Goal: Check status: Check status

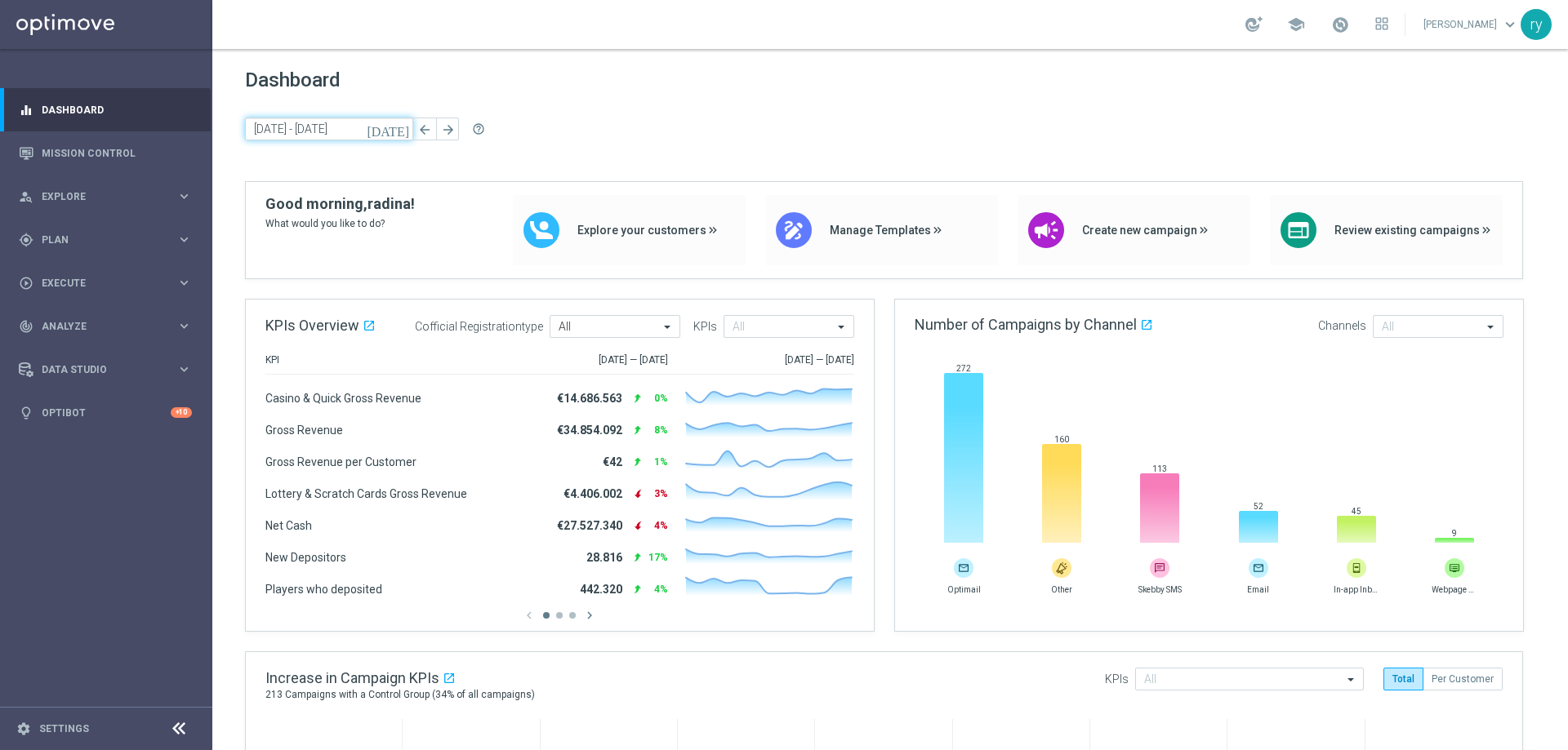
click at [285, 134] on input "08 Sep 2025 - 12 Sep 2025" at bounding box center [330, 128] width 169 height 23
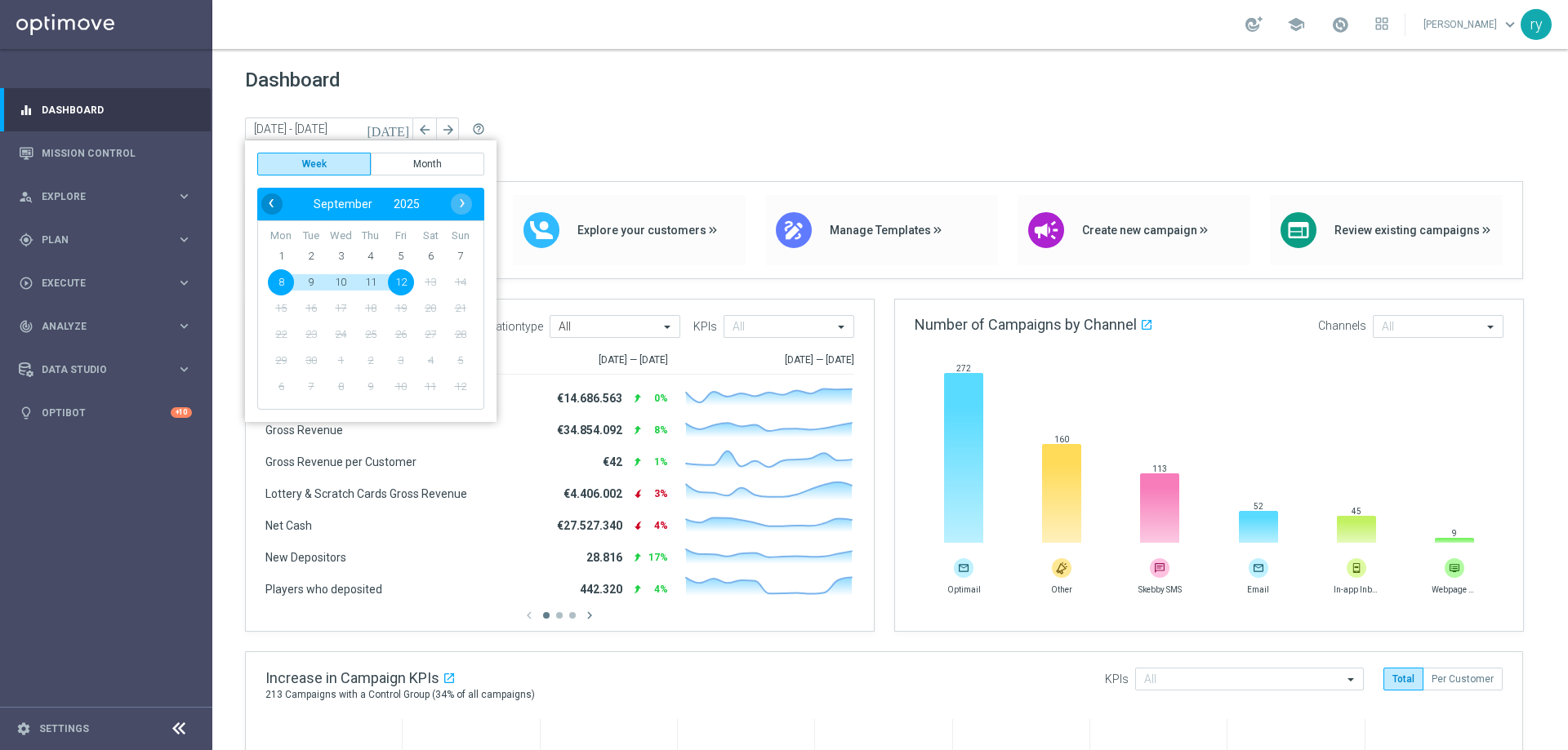
click at [277, 199] on span "‹" at bounding box center [271, 203] width 21 height 21
click at [404, 248] on span "1" at bounding box center [400, 256] width 26 height 26
type input "28 Jul 2025 - 03 Aug 2025"
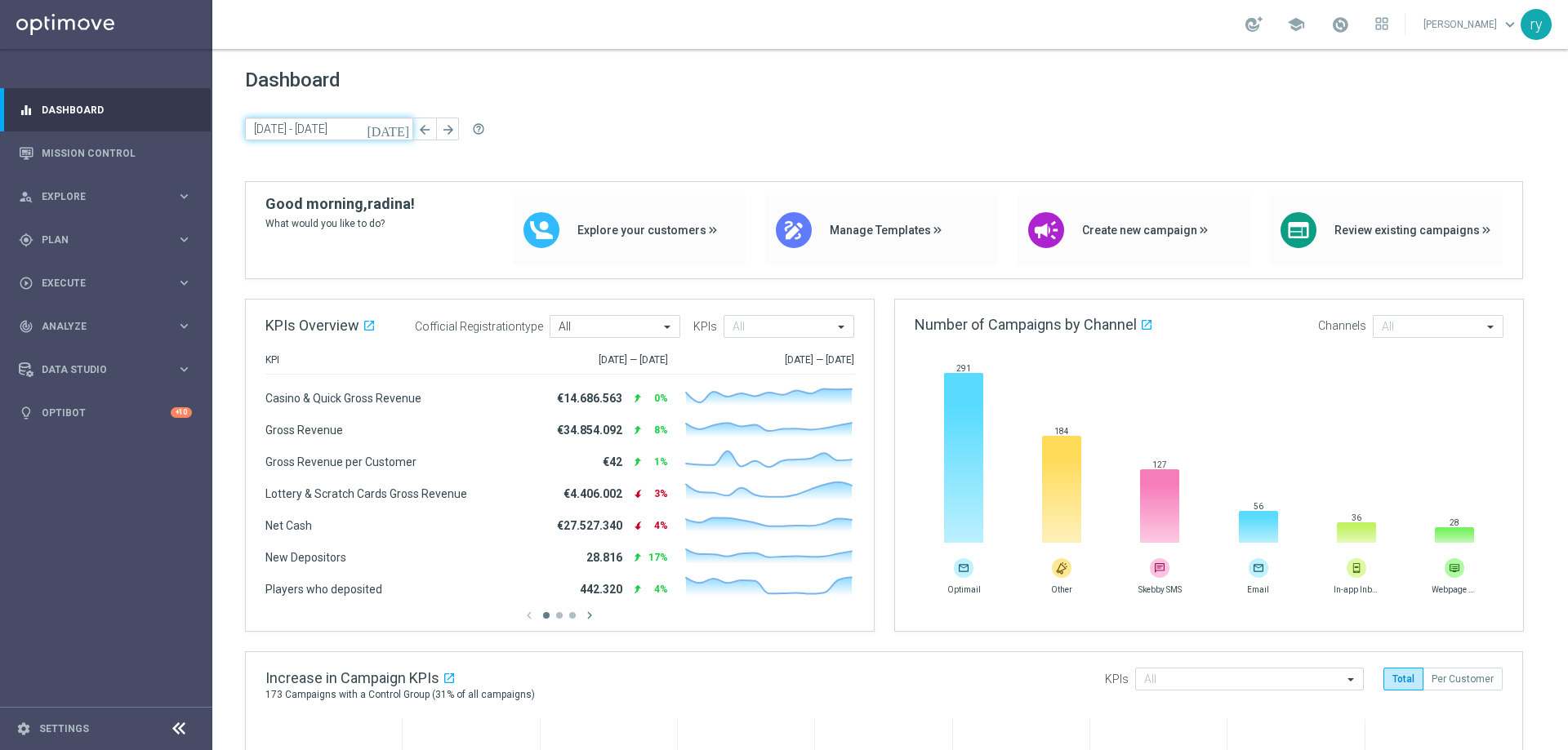
click at [279, 134] on input "28 Jul 2025 - 03 Aug 2025" at bounding box center [330, 128] width 169 height 23
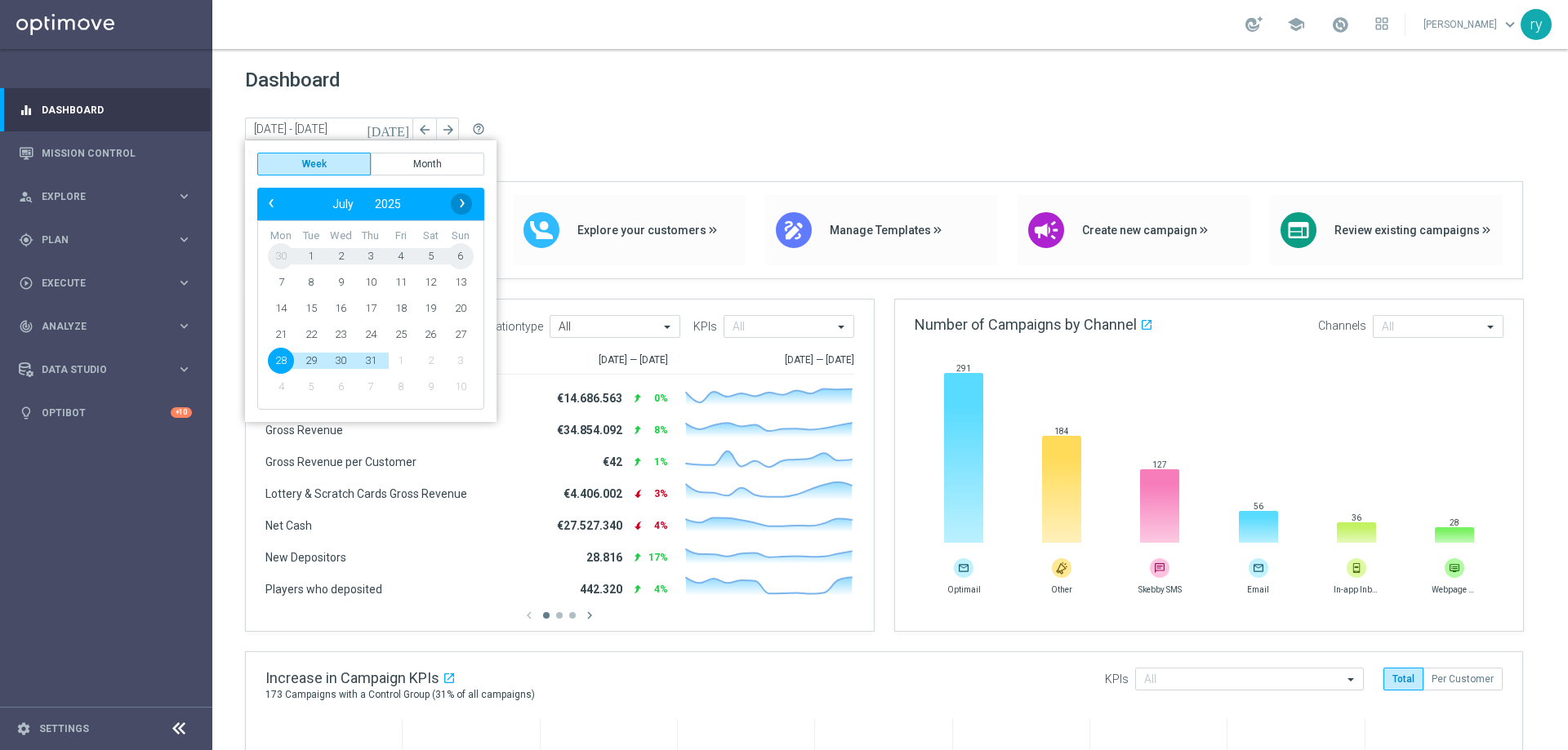
click at [456, 206] on span "›" at bounding box center [462, 203] width 21 height 21
click at [401, 253] on span "1" at bounding box center [400, 256] width 26 height 26
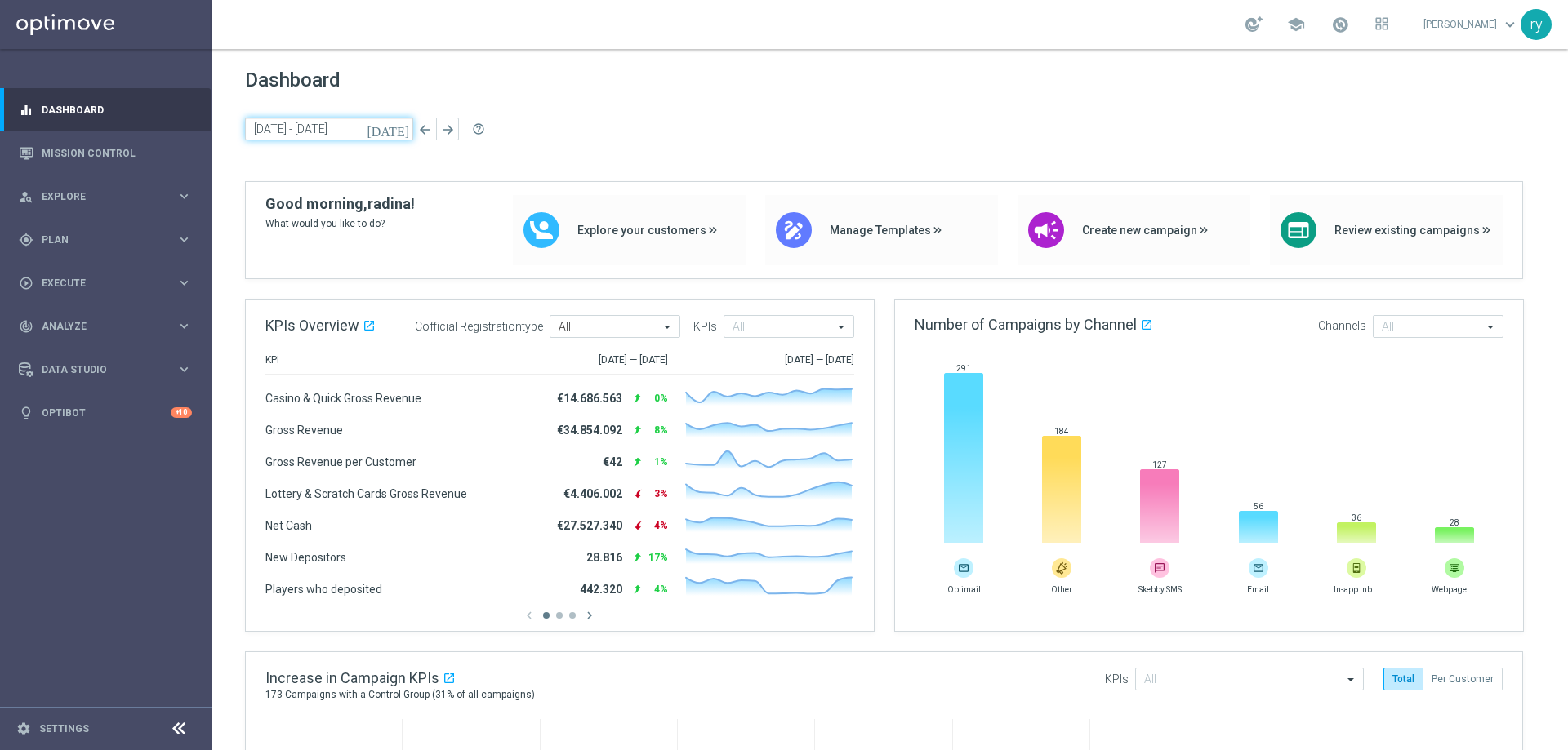
click at [314, 124] on input "28 Jul 2025 - 03 Aug 2025" at bounding box center [330, 128] width 169 height 23
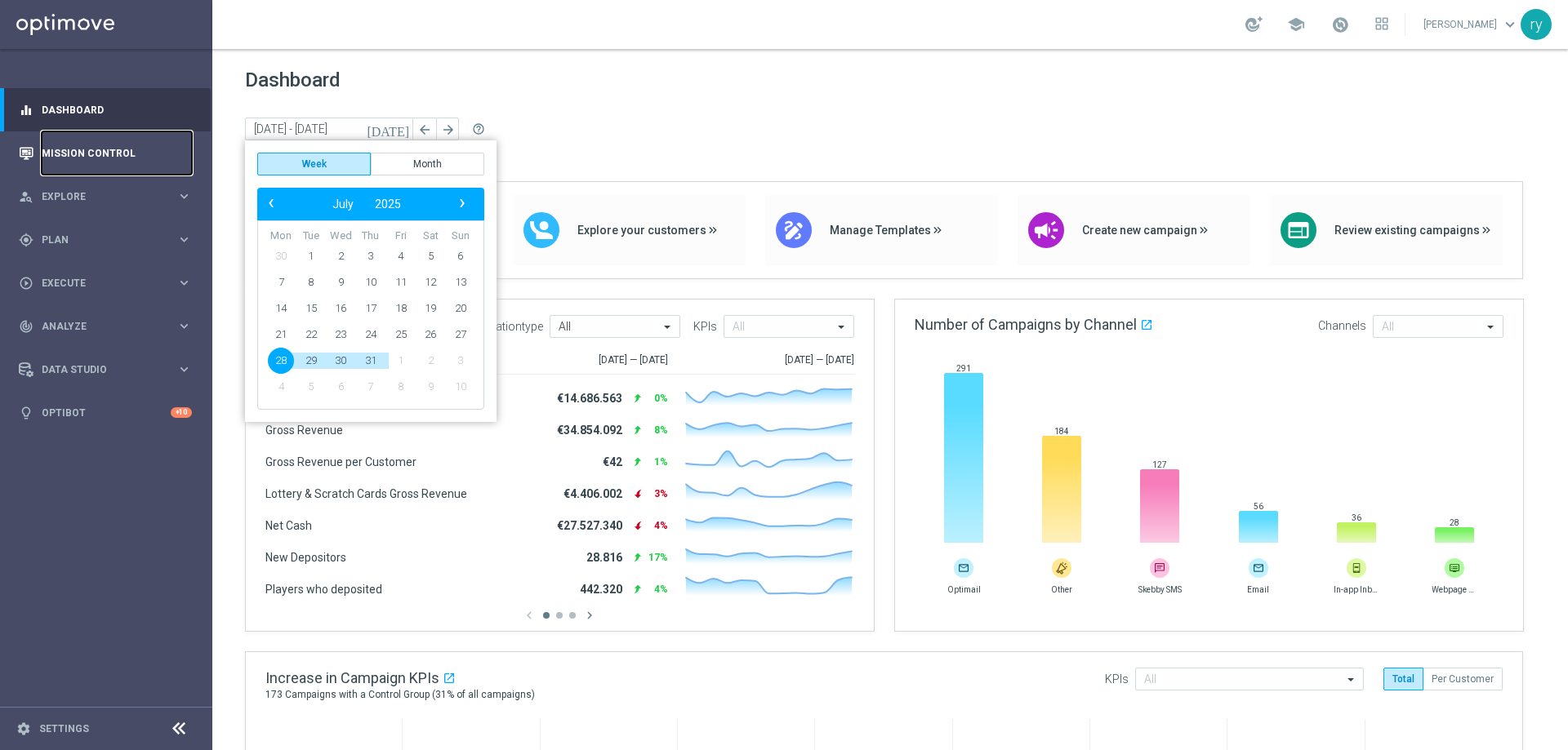
click at [126, 150] on link "Mission Control" at bounding box center [116, 153] width 150 height 43
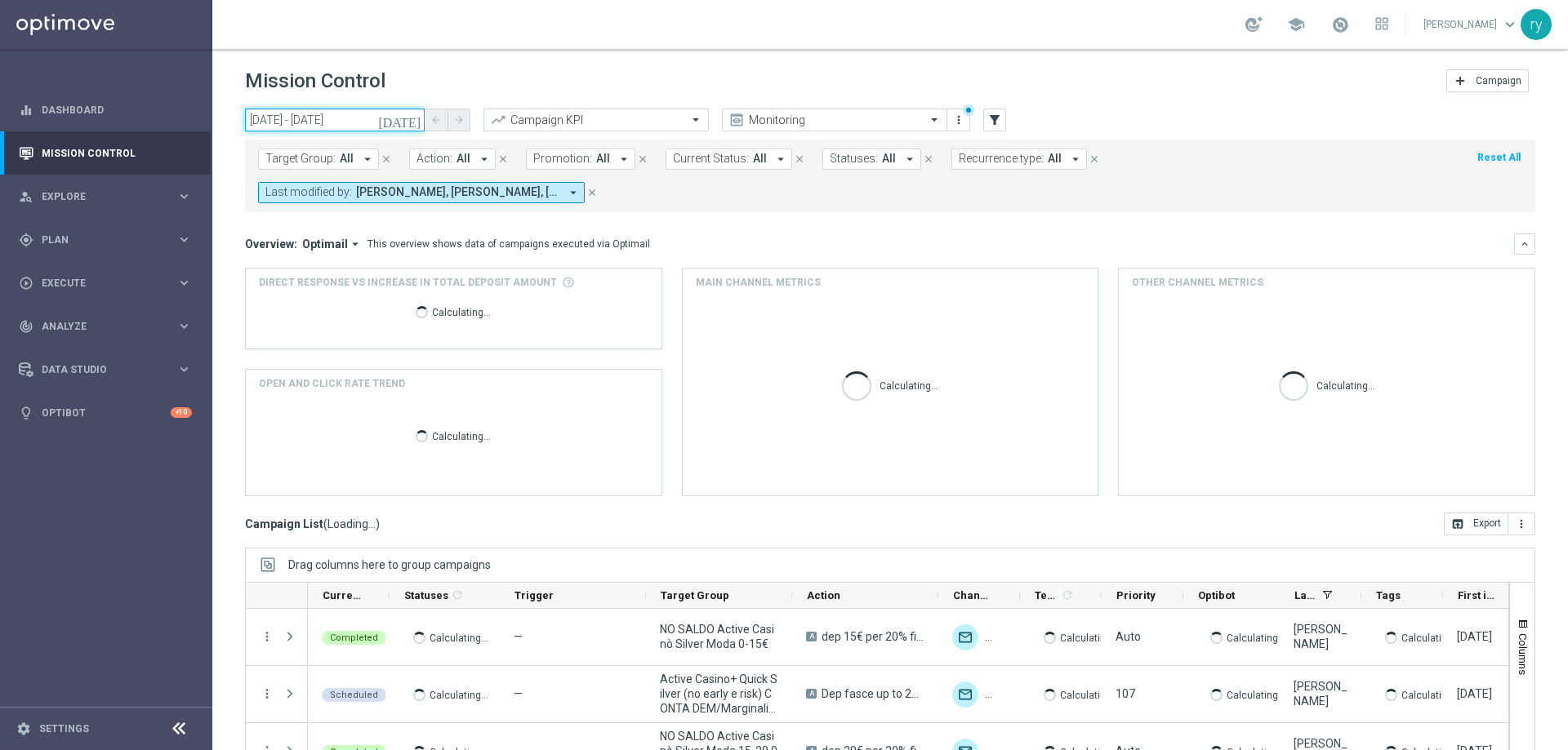
click at [293, 115] on input "01 Sep 2025 - 01 Sep 2025" at bounding box center [335, 120] width 180 height 23
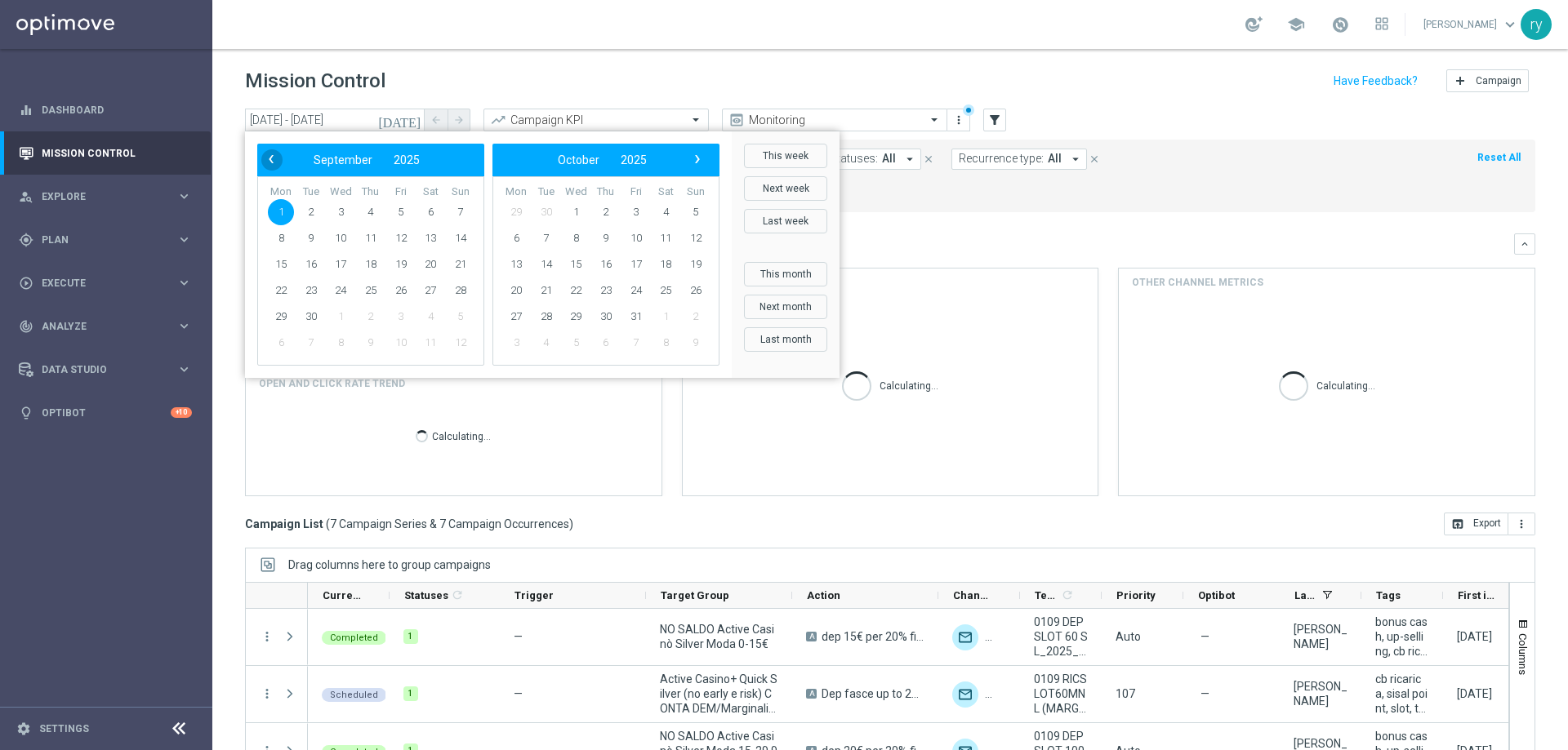
click at [271, 151] on span "‹" at bounding box center [271, 158] width 21 height 21
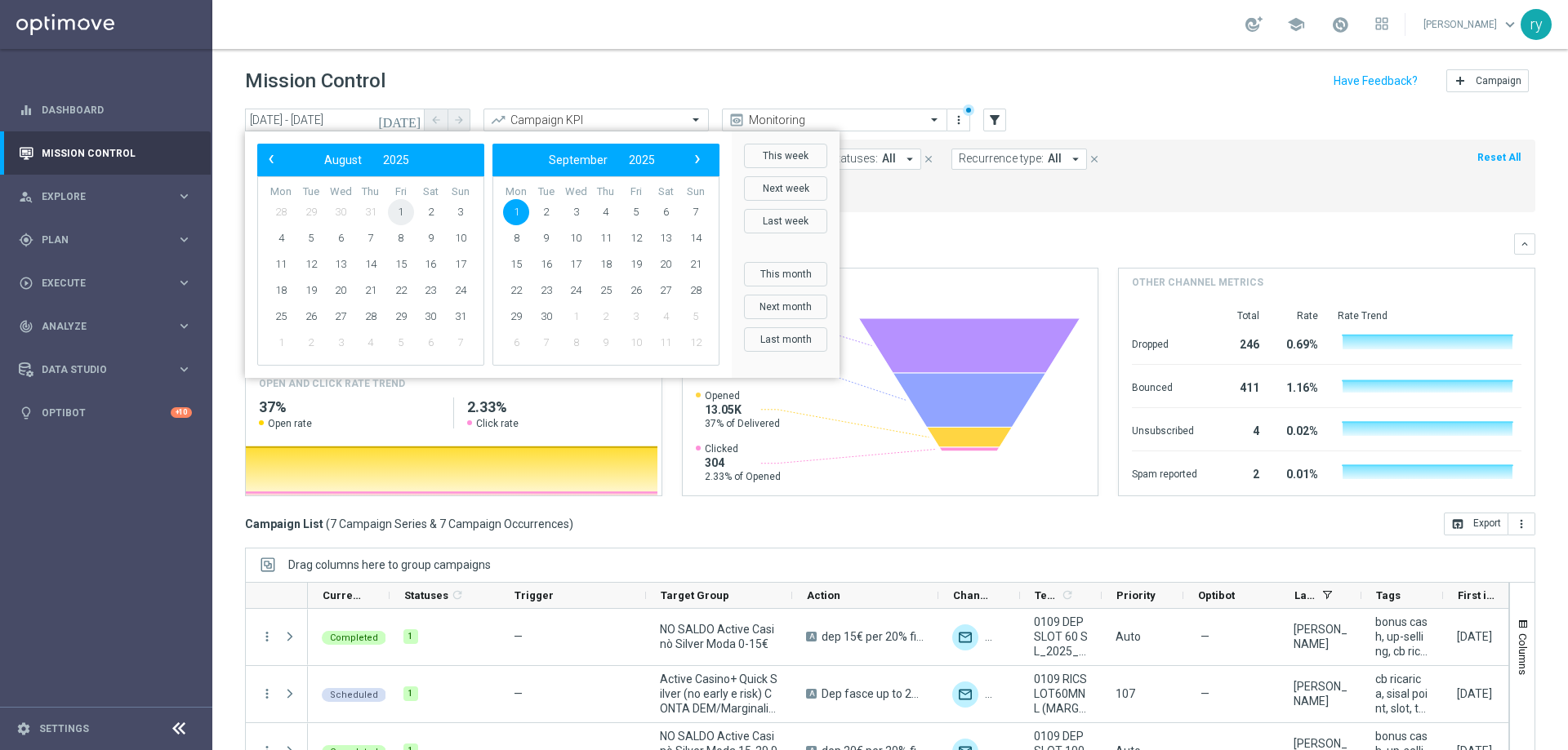
click at [411, 213] on span "1" at bounding box center [400, 212] width 26 height 26
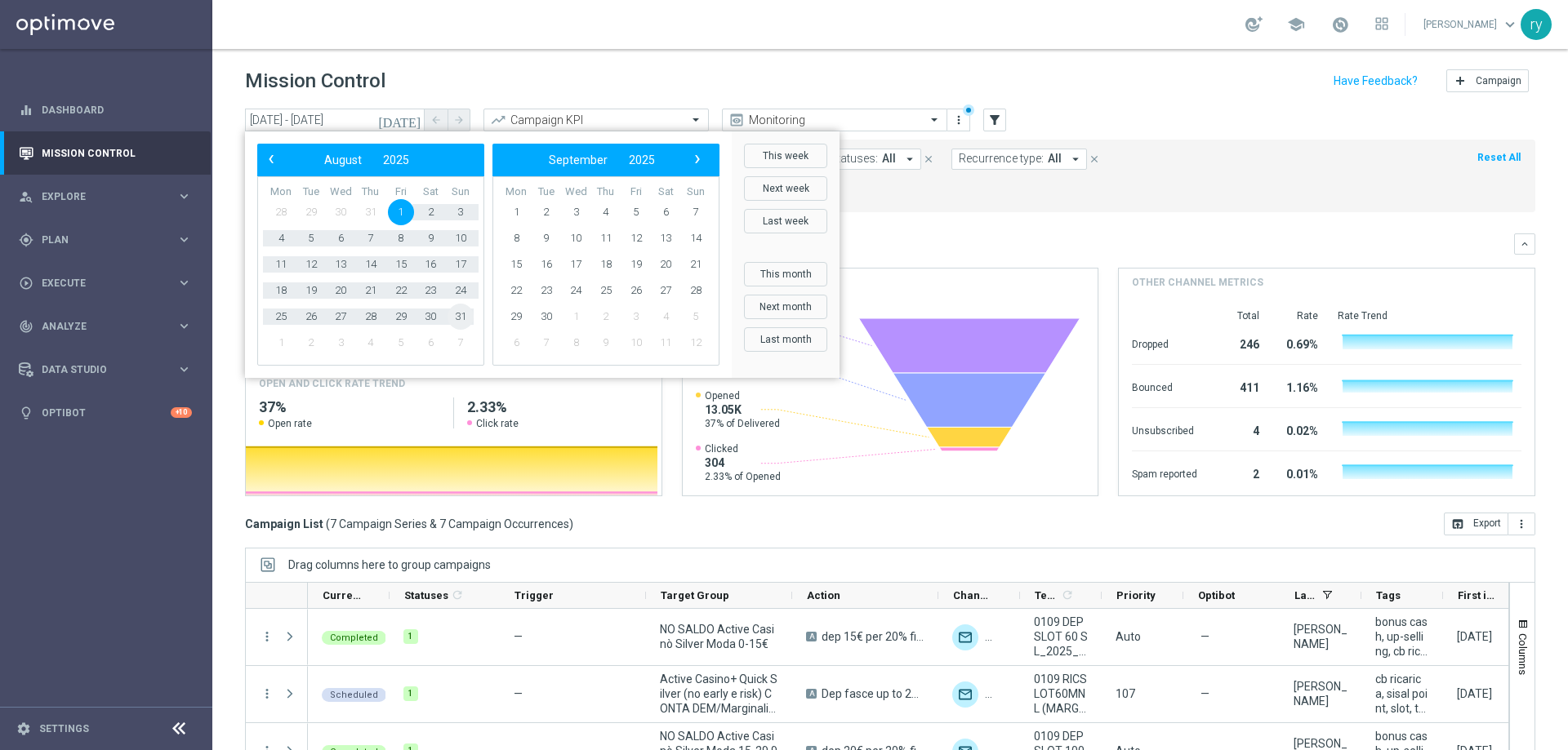
click at [460, 312] on span "31" at bounding box center [460, 316] width 26 height 26
type input "01 Aug 2025 - 31 Aug 2025"
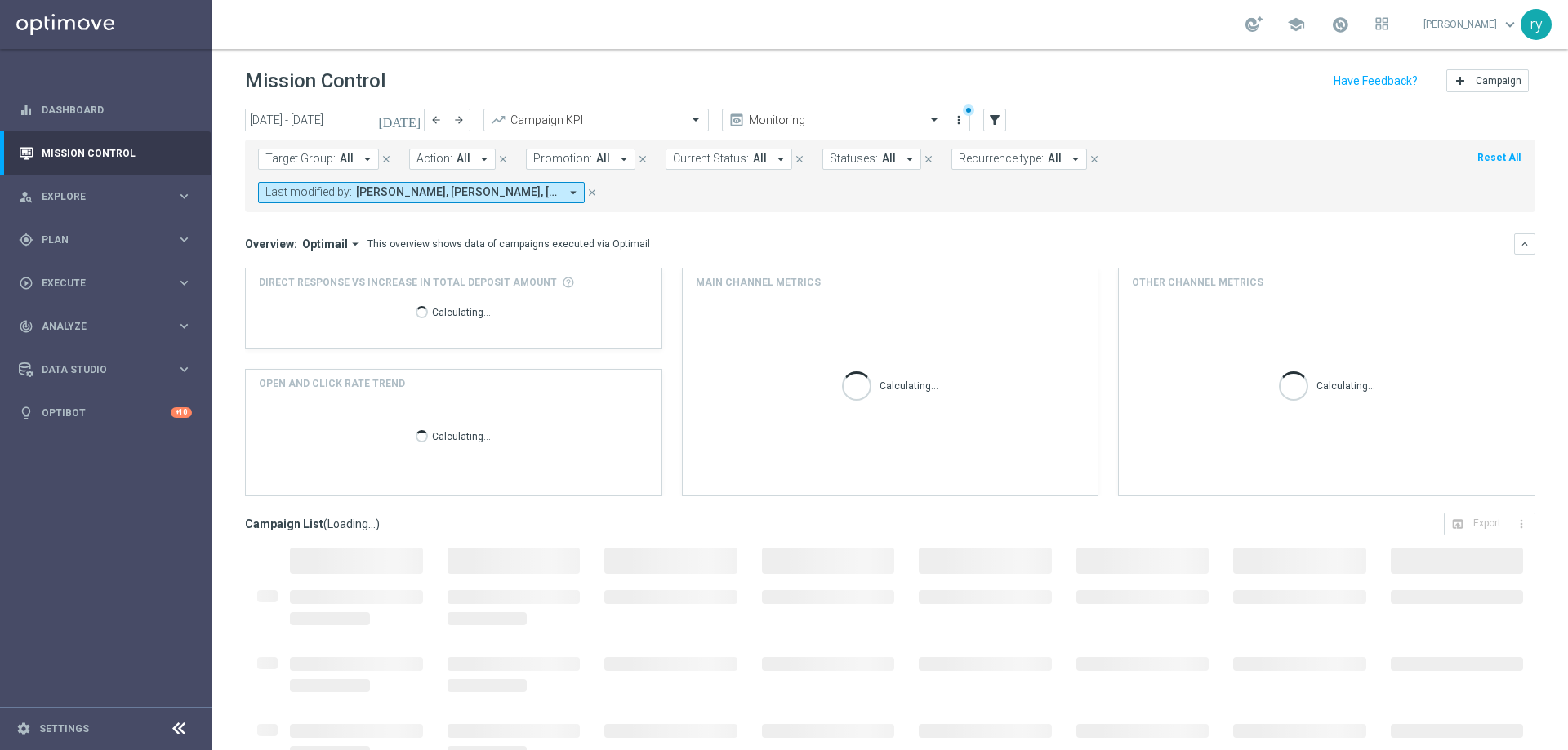
click at [618, 160] on icon "arrow_drop_down" at bounding box center [623, 158] width 14 height 14
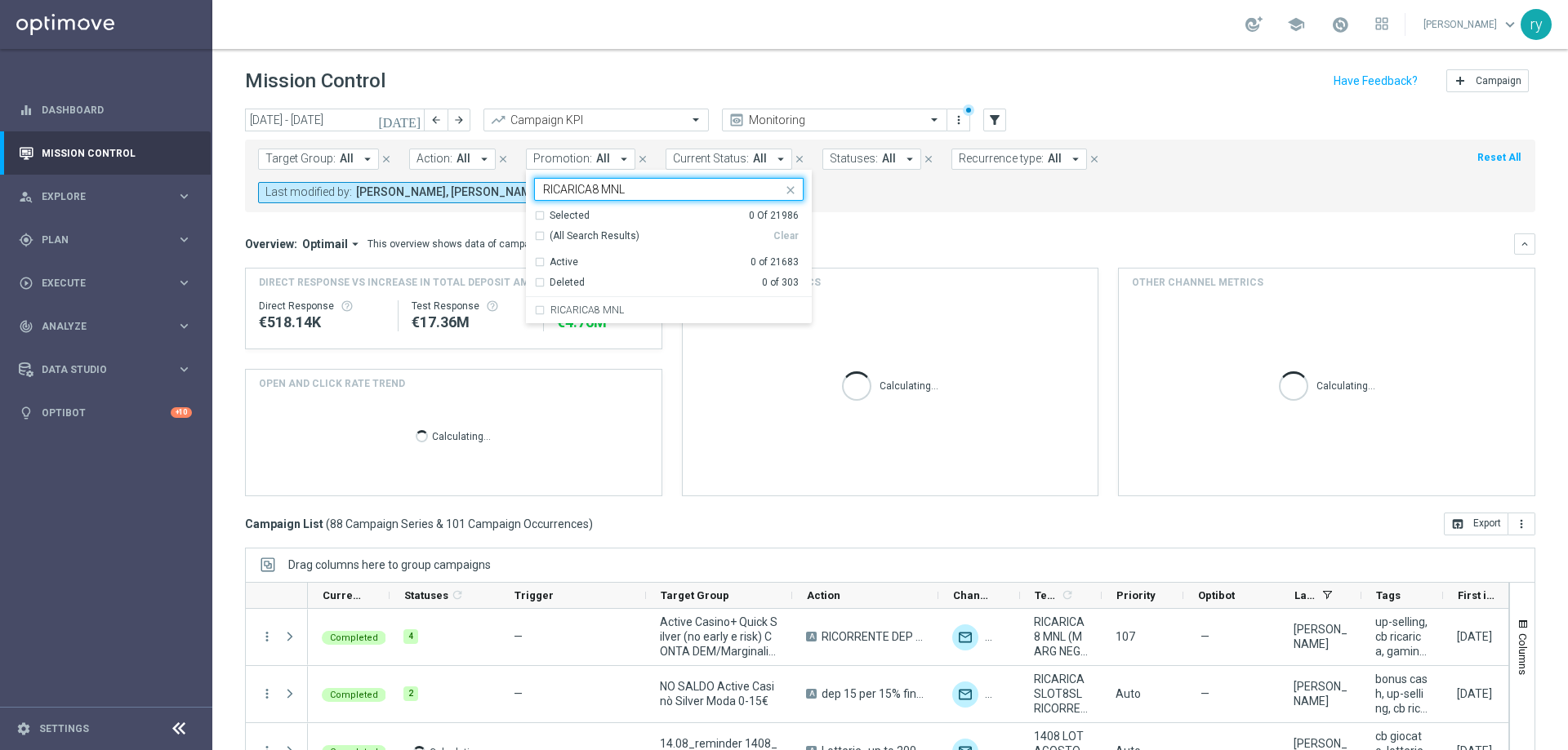
click at [603, 308] on label "RICARICA8 MNL" at bounding box center [587, 310] width 73 height 10
type input "RICARICA8 MNL"
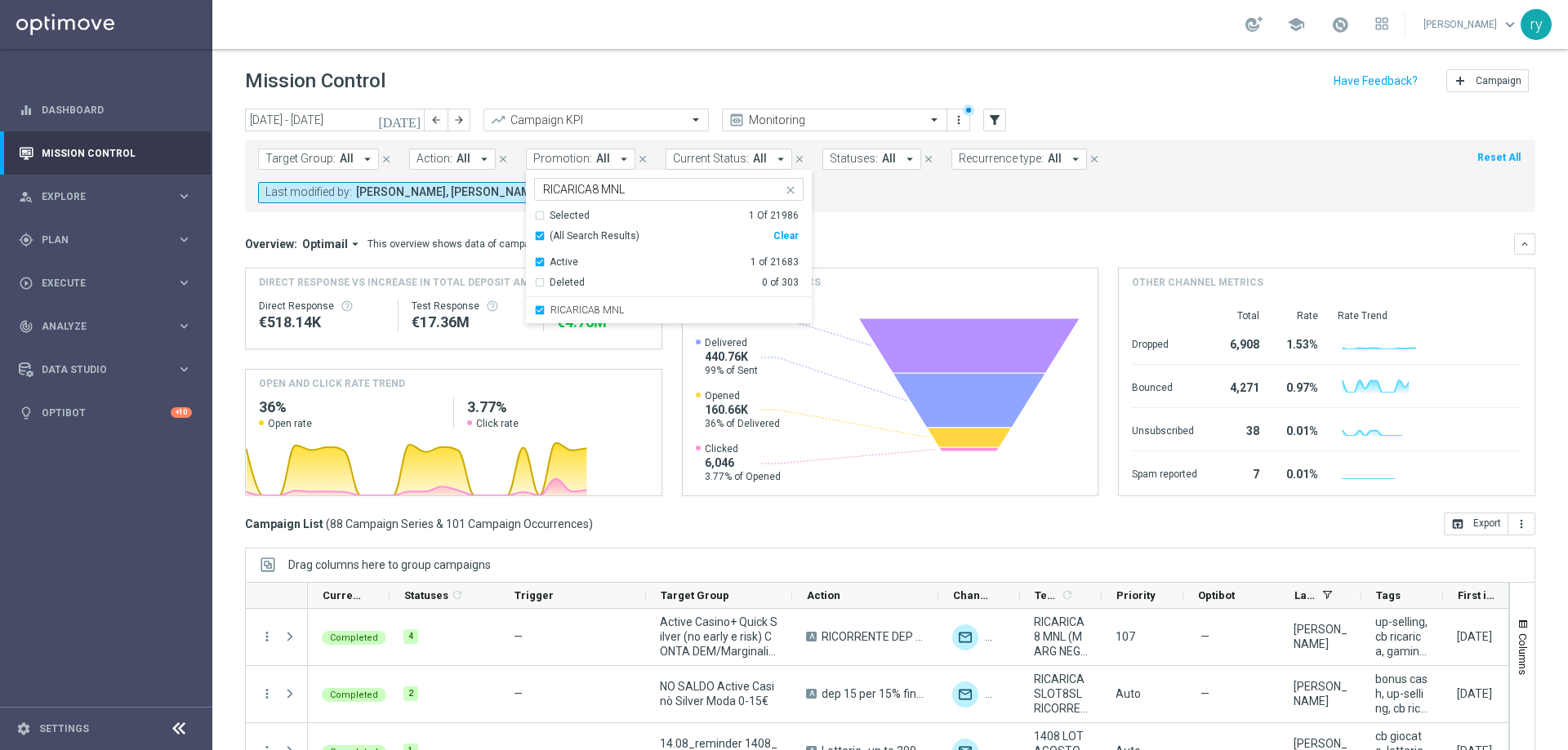
click at [866, 214] on mini-dashboard "Overview: Optimail arrow_drop_down This overview shows data of campaigns execut…" at bounding box center [890, 362] width 1291 height 300
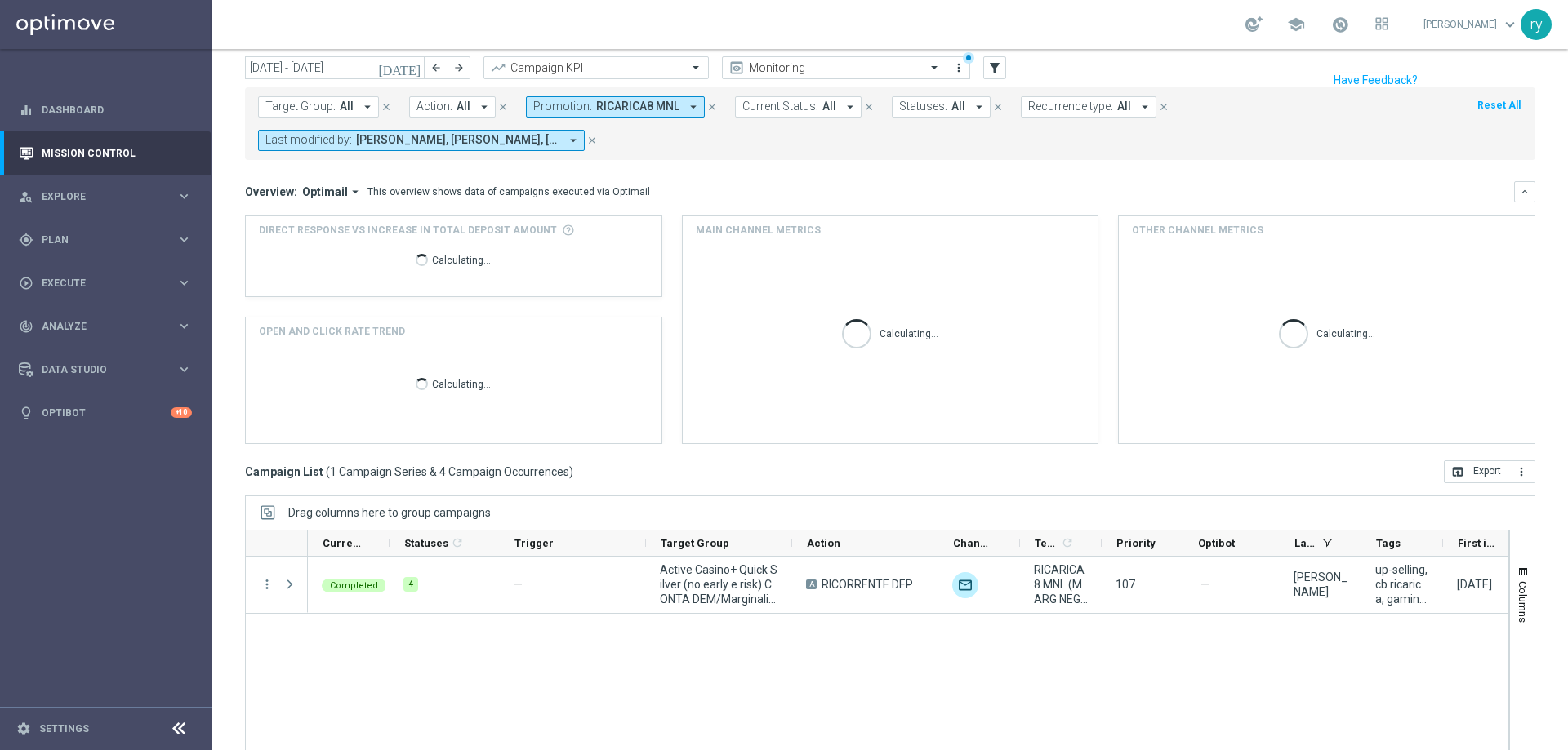
scroll to position [82, 0]
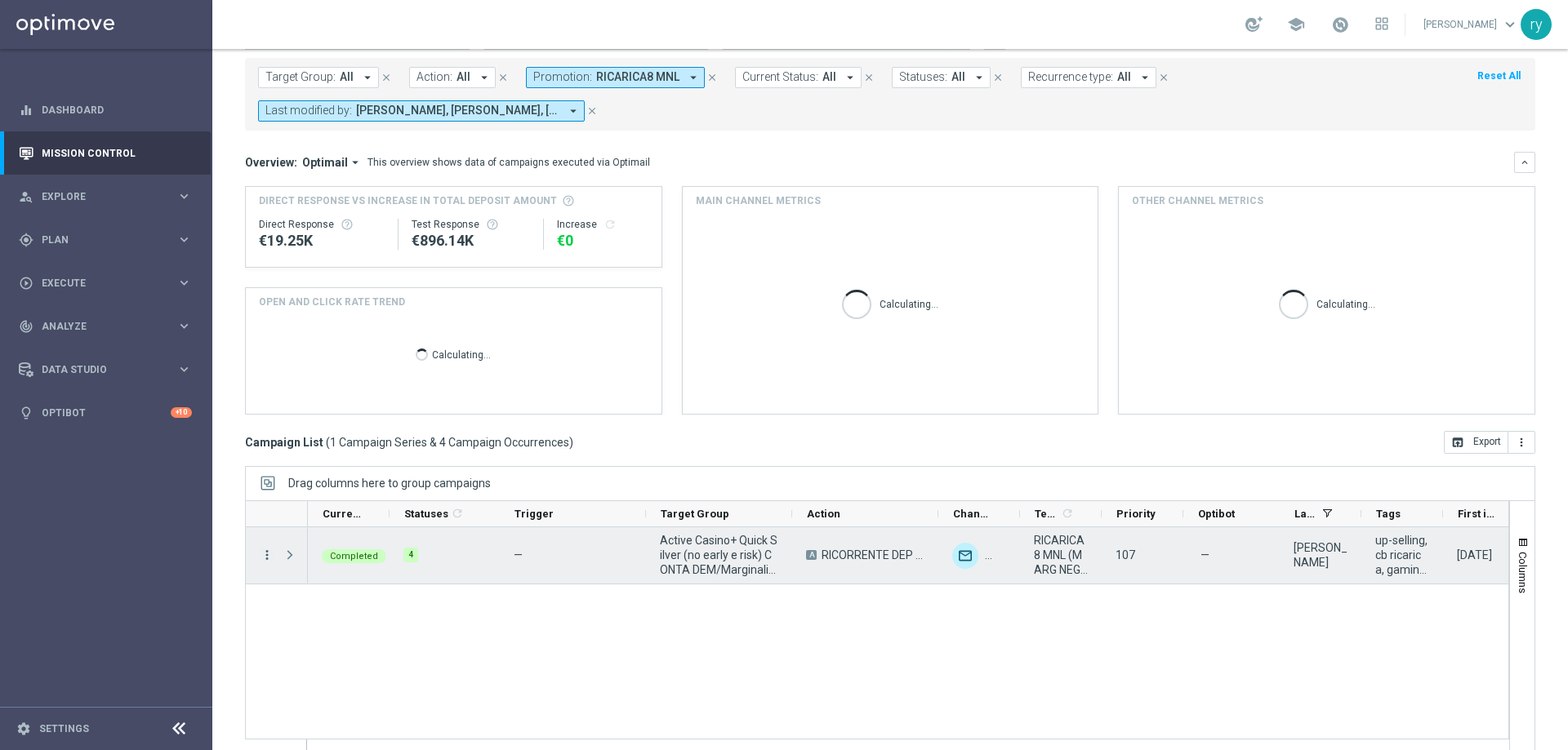
click at [267, 549] on icon "more_vert" at bounding box center [266, 554] width 14 height 14
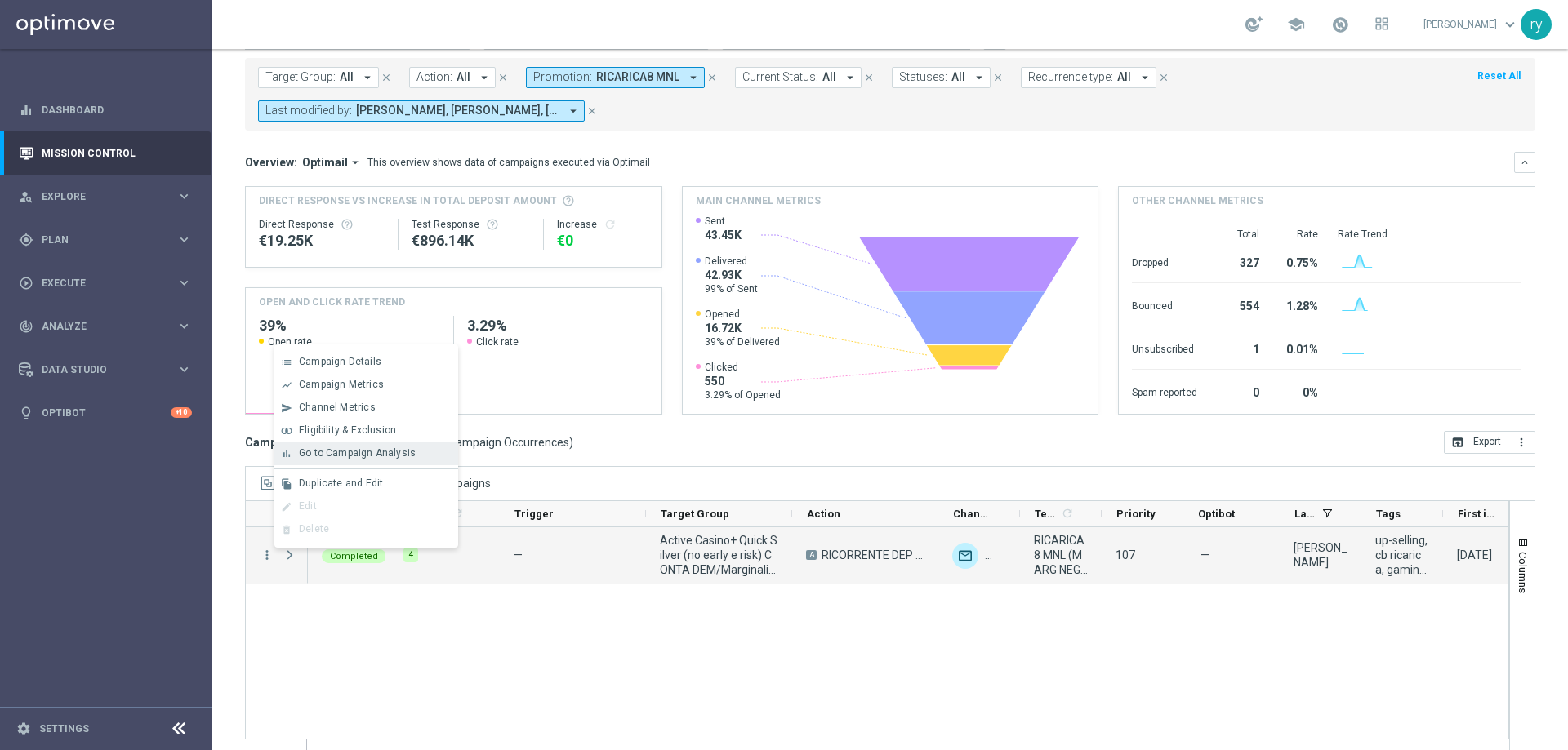
click at [326, 450] on span "Go to Campaign Analysis" at bounding box center [357, 453] width 117 height 12
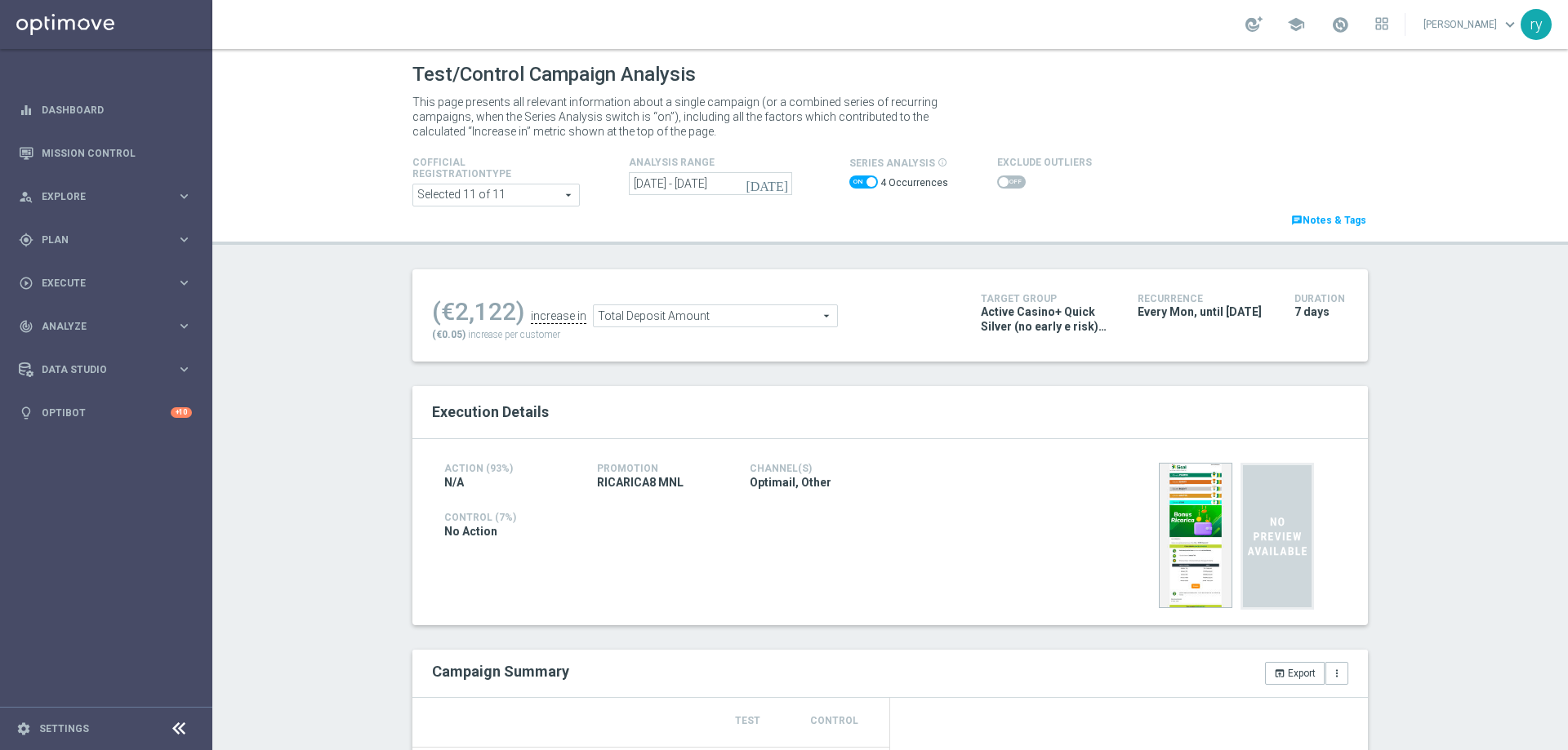
click at [775, 185] on icon "[DATE]" at bounding box center [767, 183] width 44 height 14
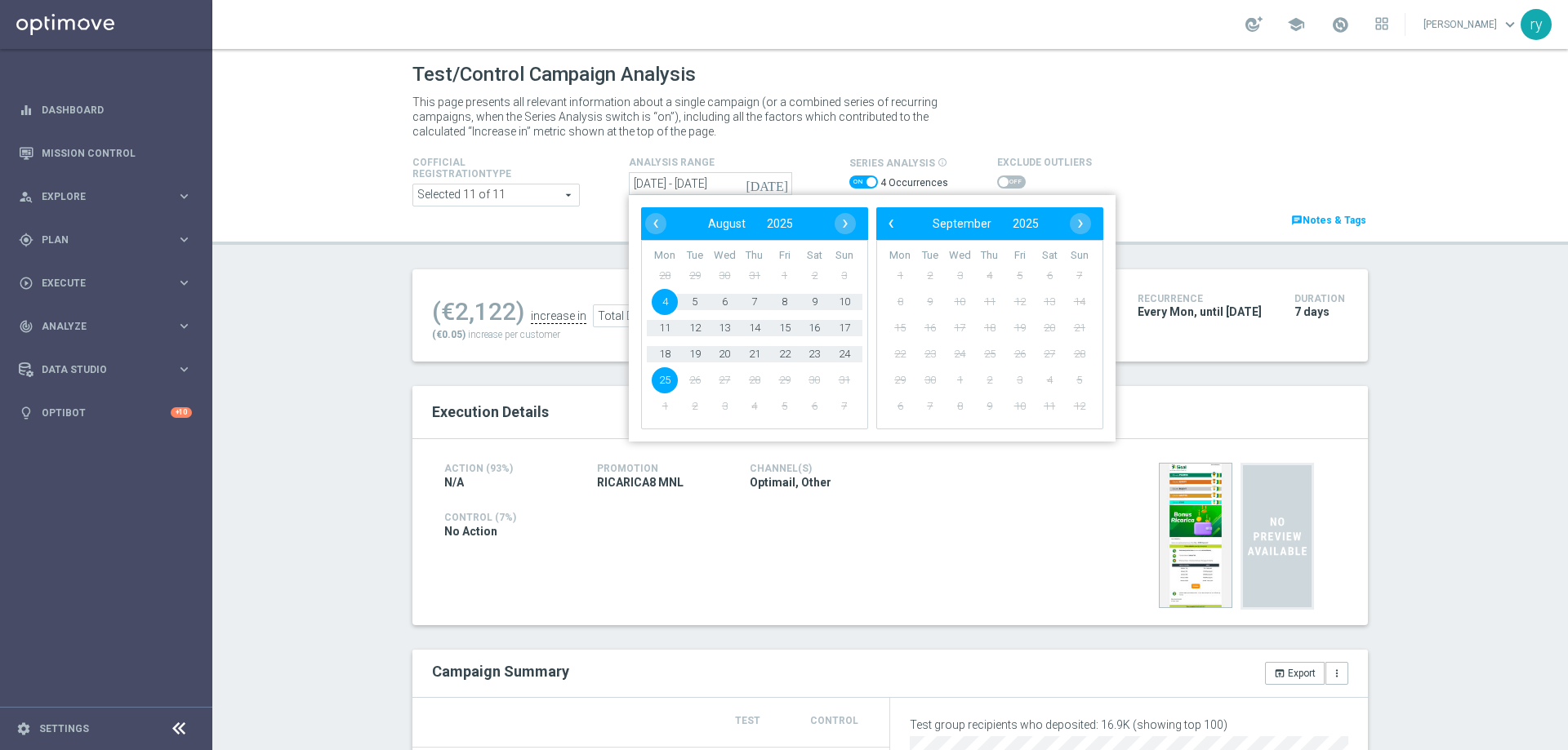
click at [661, 297] on span "4" at bounding box center [664, 302] width 26 height 26
click at [838, 302] on span "10" at bounding box center [844, 302] width 26 height 26
type input "[DATE] - [DATE]"
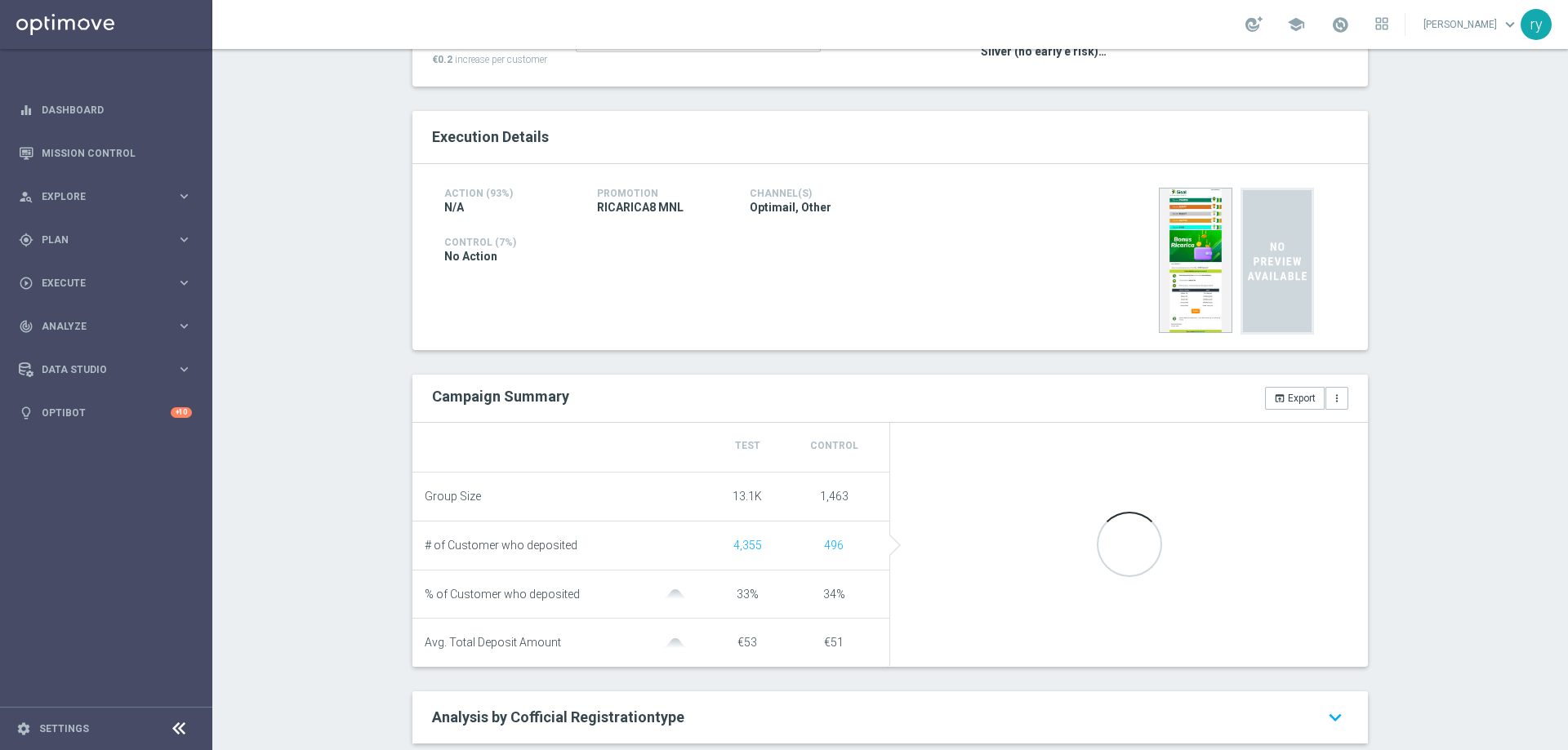
scroll to position [408, 0]
